Goal: Navigation & Orientation: Find specific page/section

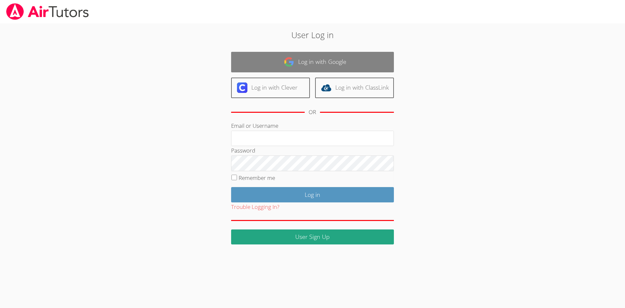
click at [356, 66] on link "Log in with Google" at bounding box center [312, 62] width 163 height 21
